Goal: Information Seeking & Learning: Learn about a topic

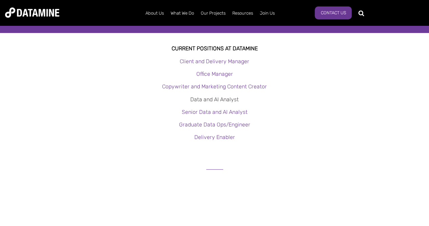
click at [215, 99] on link "Data and AI Analyst" at bounding box center [214, 99] width 49 height 6
click at [208, 127] on link "Graduate Data Ops/Engineer" at bounding box center [214, 124] width 71 height 6
click at [225, 135] on link "Delivery Enabler" at bounding box center [214, 137] width 41 height 6
click at [209, 71] on link "Office Manager" at bounding box center [214, 74] width 37 height 6
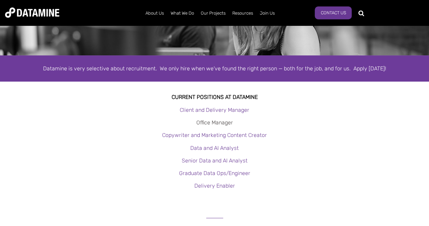
scroll to position [34, 0]
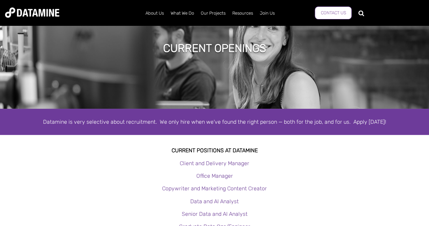
click at [319, 12] on link "Contact Us" at bounding box center [333, 12] width 37 height 13
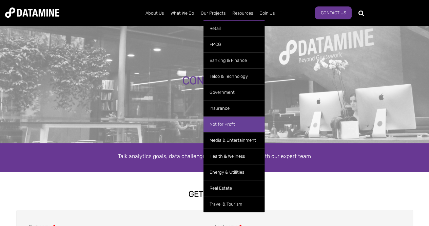
click at [238, 121] on link "Not for Profit" at bounding box center [234, 124] width 61 height 16
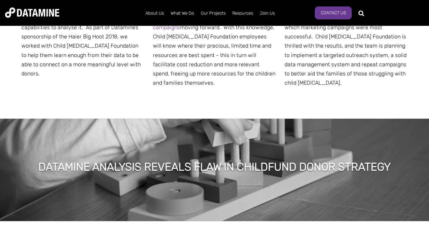
scroll to position [509, 0]
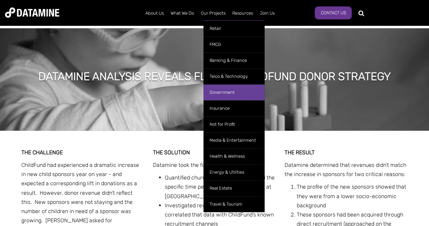
click at [232, 92] on link "Government" at bounding box center [234, 92] width 61 height 16
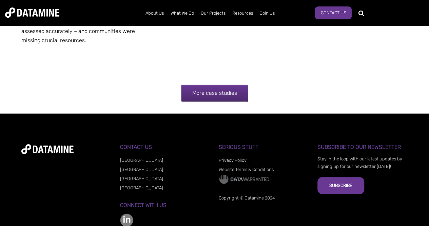
scroll to position [2858, 0]
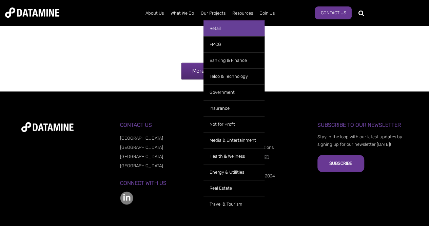
click at [252, 28] on link "Retail" at bounding box center [234, 28] width 61 height 16
